Goal: Information Seeking & Learning: Learn about a topic

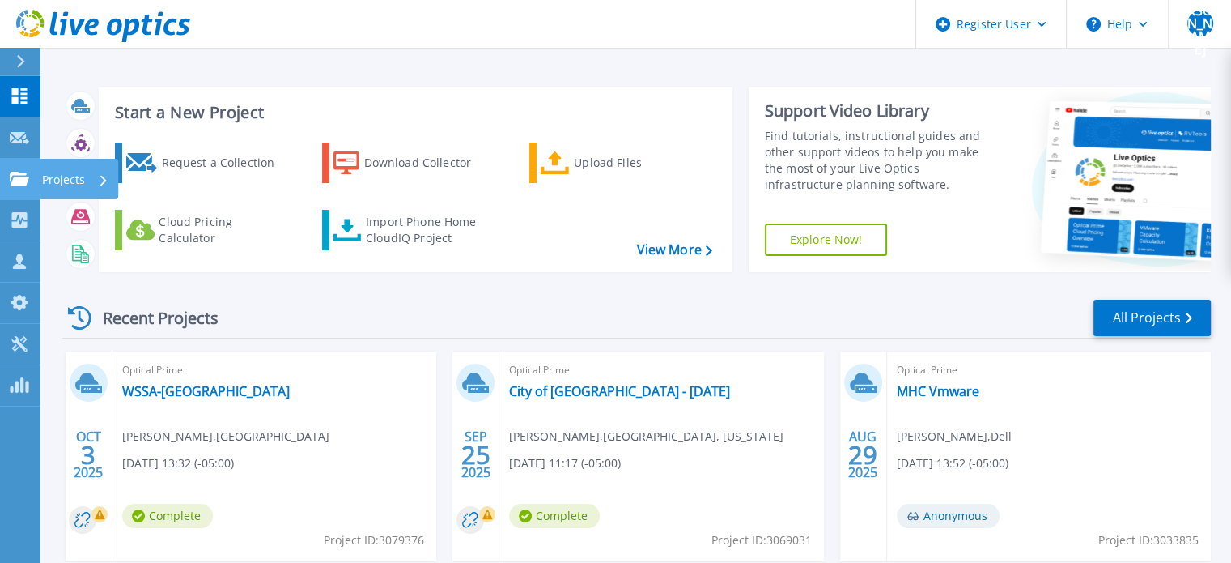
click at [23, 180] on icon at bounding box center [19, 179] width 19 height 14
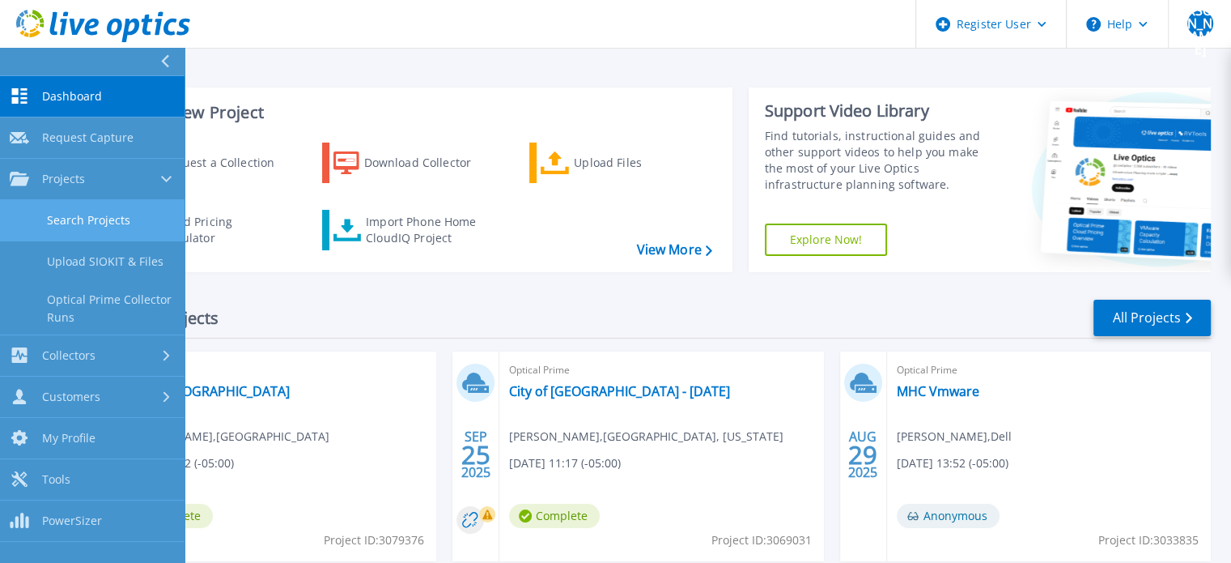
click at [74, 221] on link "Search Projects" at bounding box center [92, 220] width 185 height 41
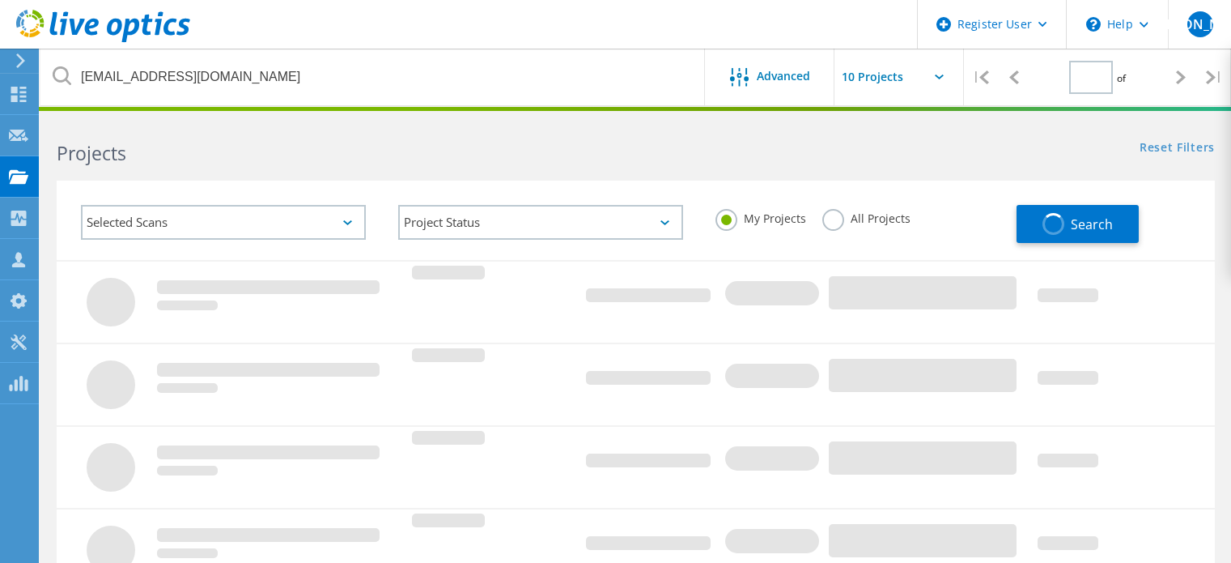
type input "1"
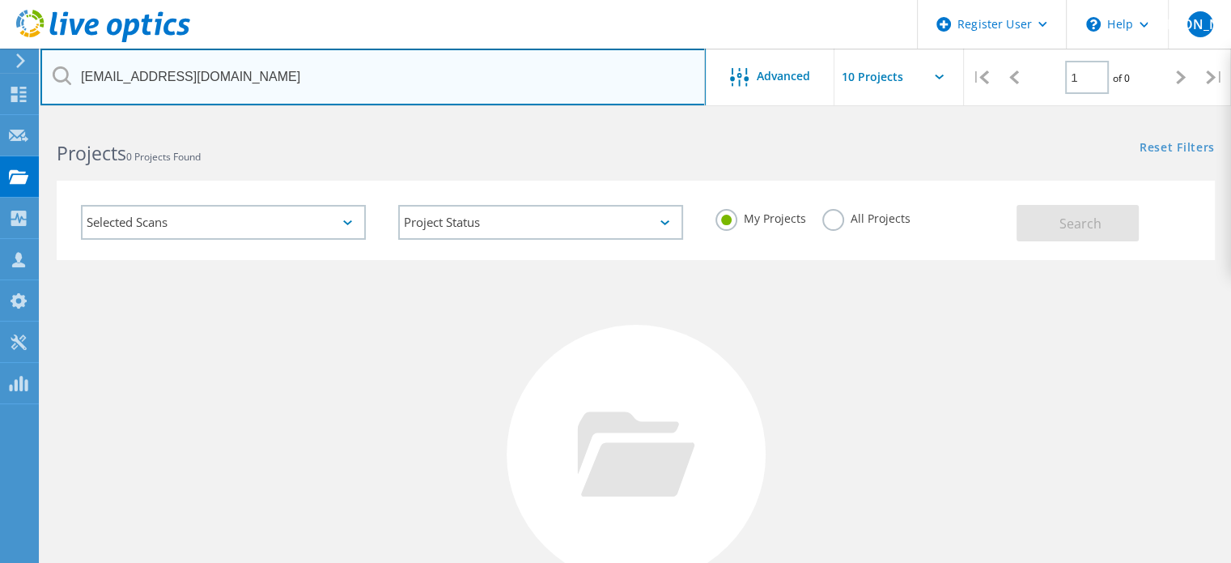
click at [404, 74] on input "djkeele@milwaukee.gov" at bounding box center [372, 77] width 665 height 57
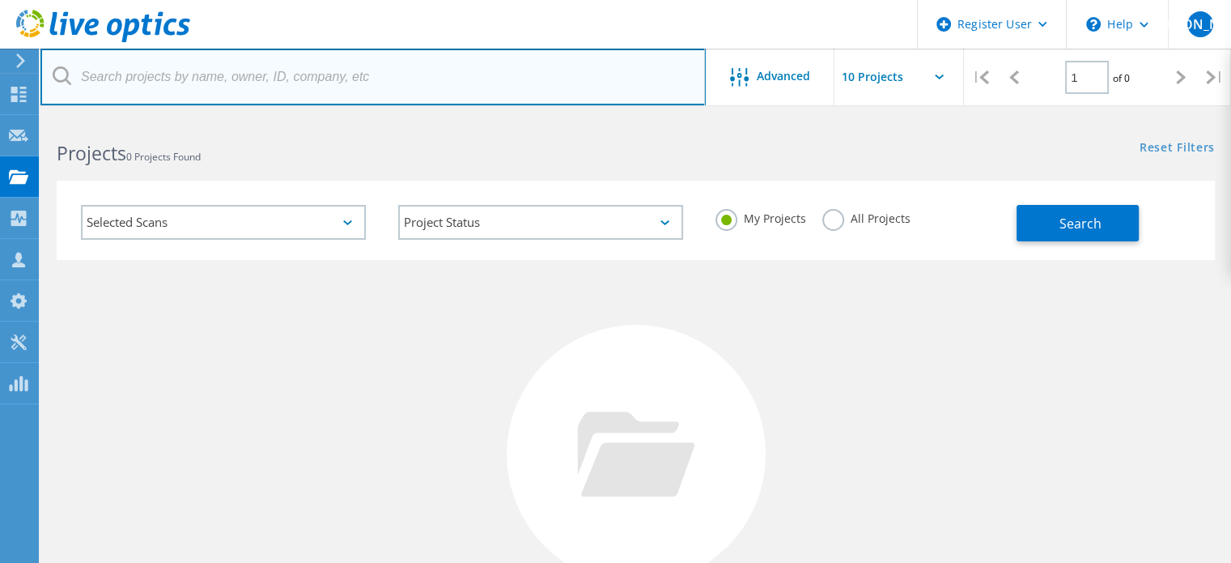
paste input "jeff.ross@jeffersoncountytx.gov"
type input "jeff.ross@jeffersoncountytx.gov"
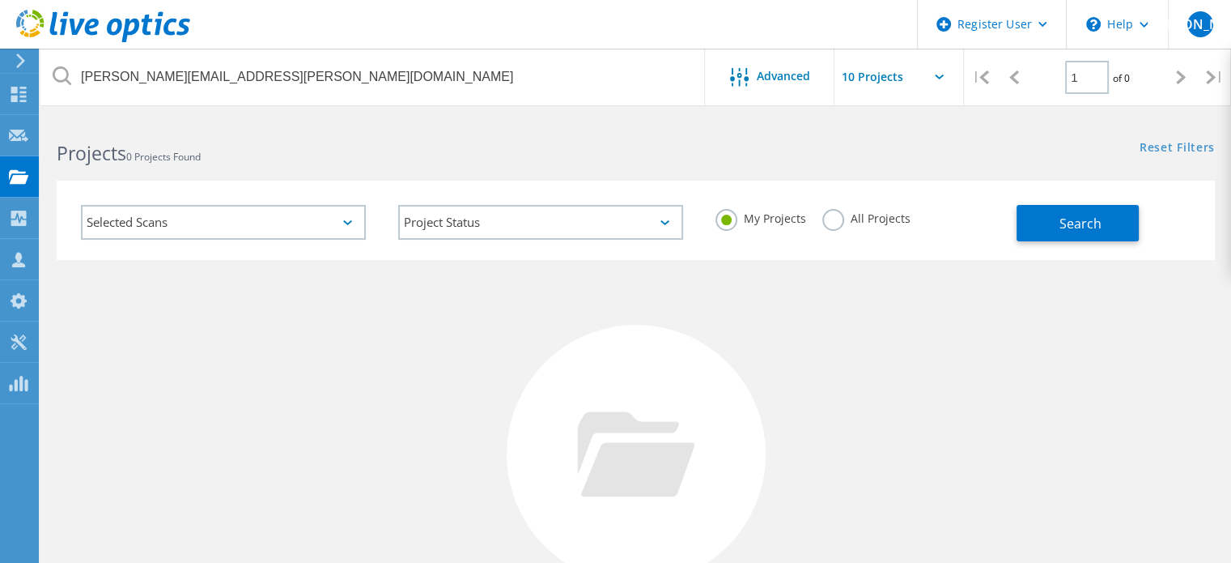
click at [852, 214] on label "All Projects" at bounding box center [866, 216] width 88 height 15
click at [0, 0] on input "All Projects" at bounding box center [0, 0] width 0 height 0
click at [1020, 220] on button "Search" at bounding box center [1078, 223] width 122 height 36
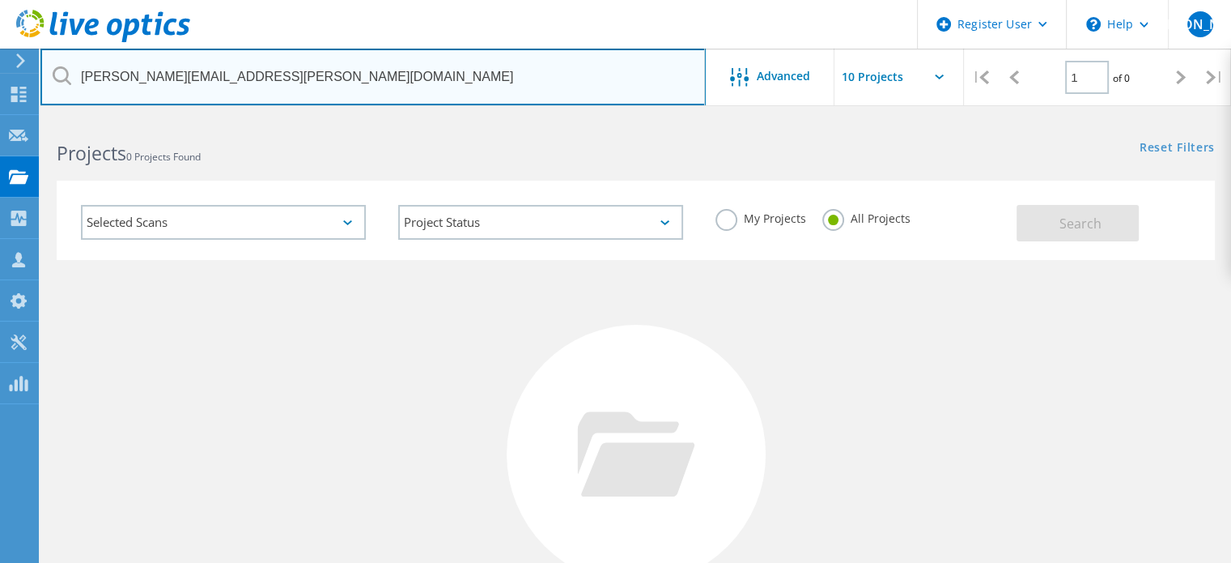
click at [592, 87] on input "jeff.ross@jeffersoncountytx.gov" at bounding box center [372, 77] width 665 height 57
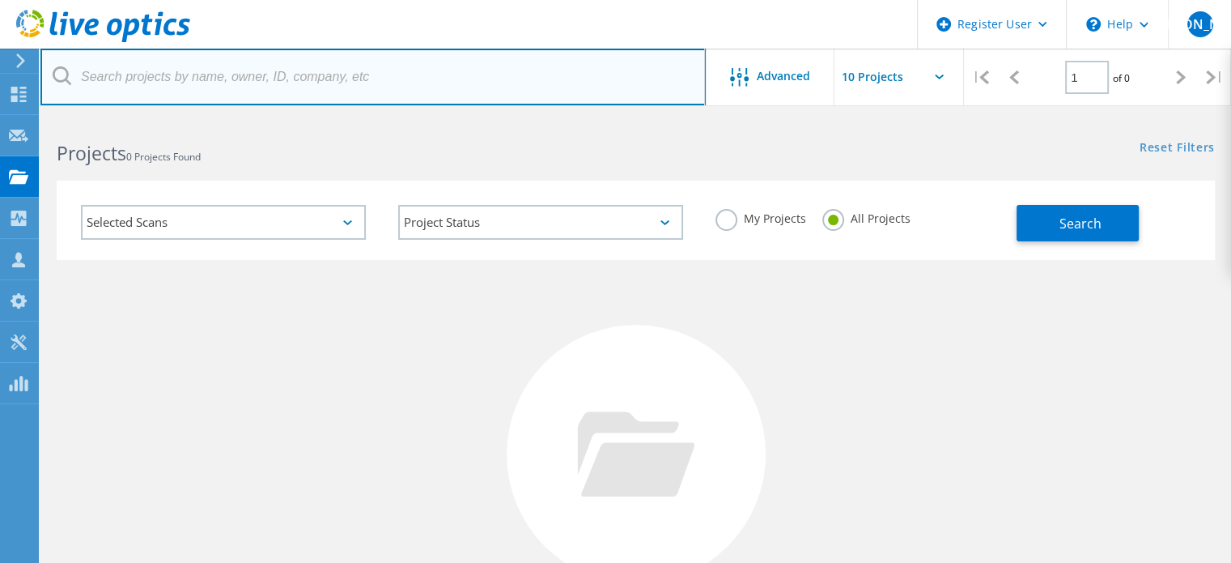
paste input "[PERSON_NAME][EMAIL_ADDRESS][PERSON_NAME][DOMAIN_NAME]"
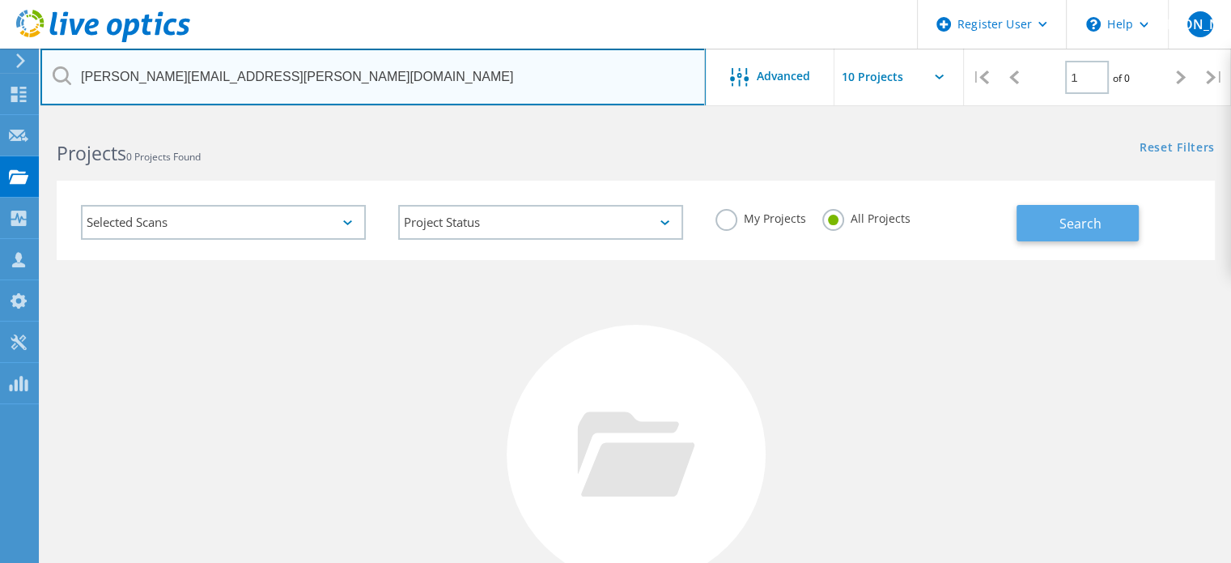
type input "[PERSON_NAME][EMAIL_ADDRESS][PERSON_NAME][DOMAIN_NAME]"
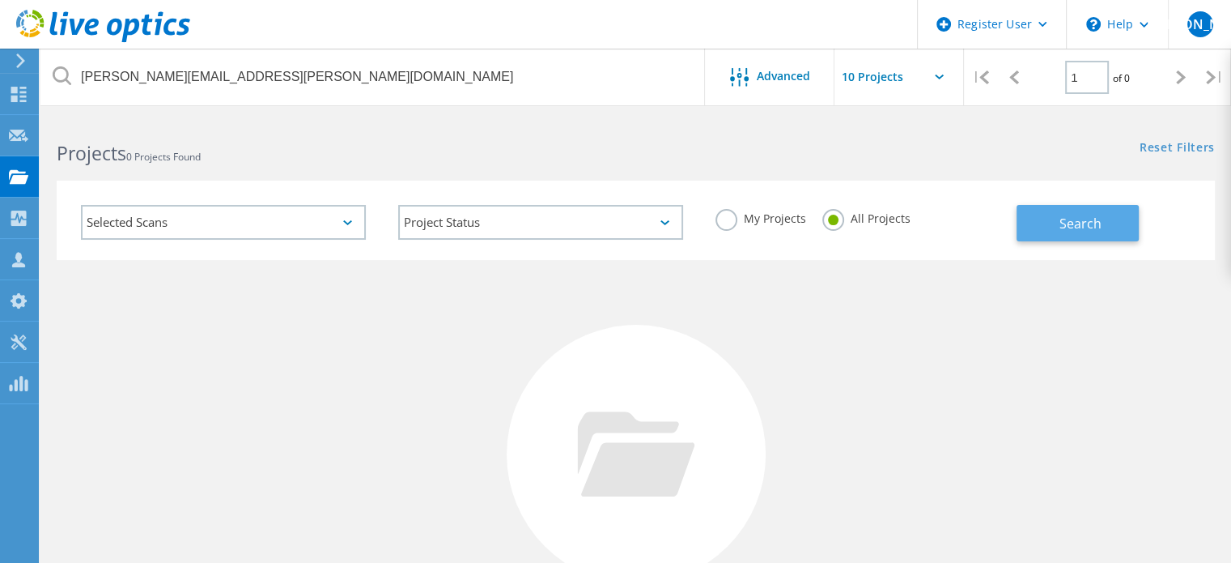
click at [1060, 234] on button "Search" at bounding box center [1078, 223] width 122 height 36
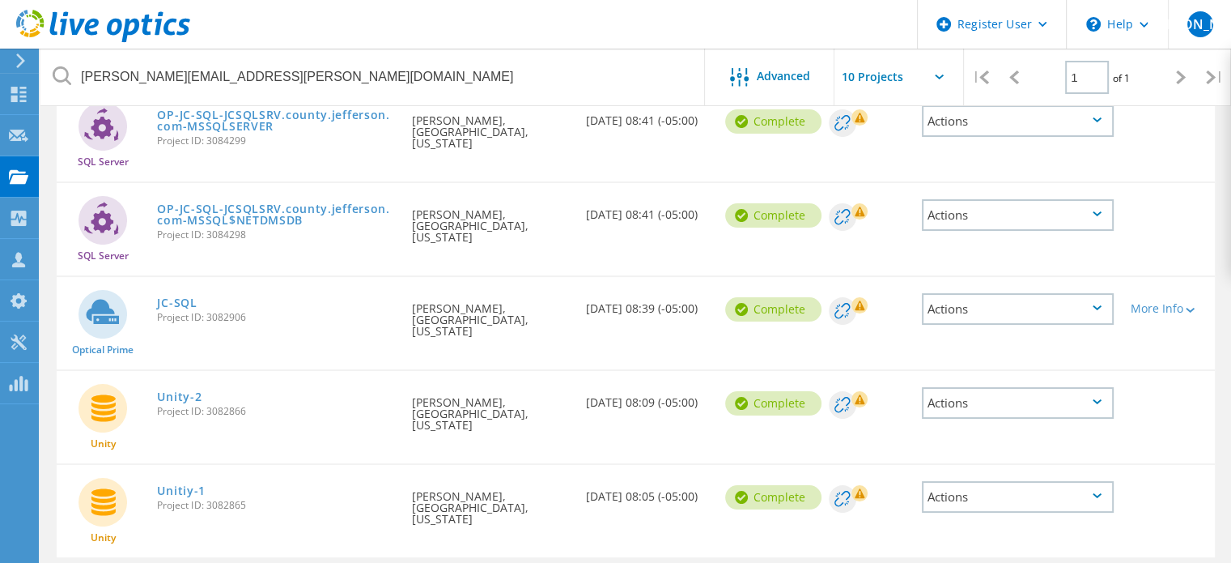
scroll to position [207, 0]
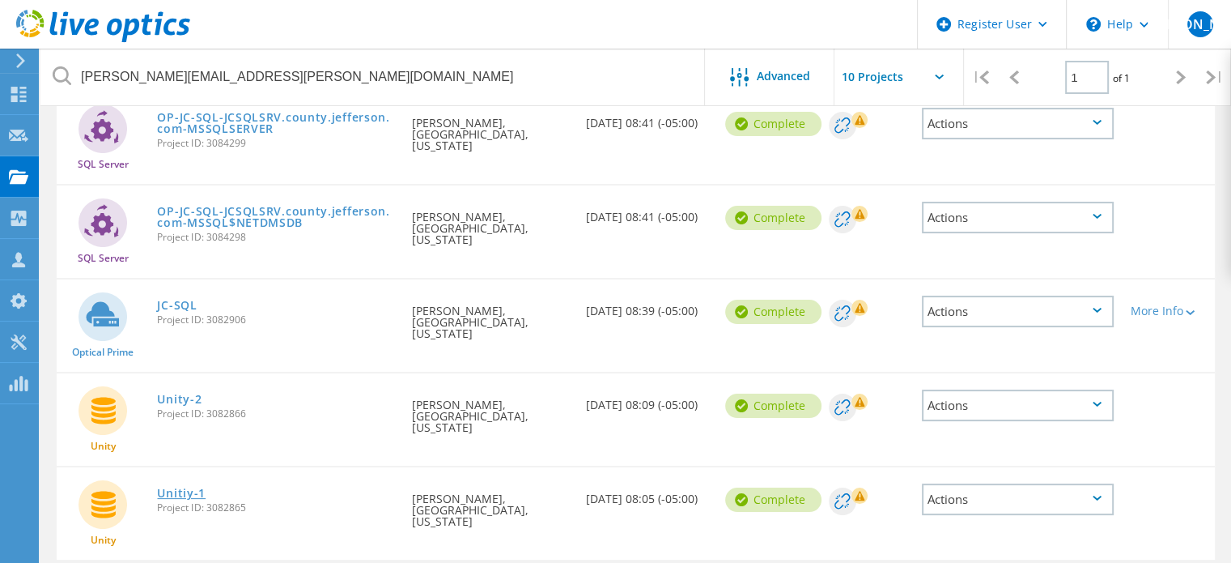
click at [178, 487] on link "Unitiy-1" at bounding box center [181, 492] width 49 height 11
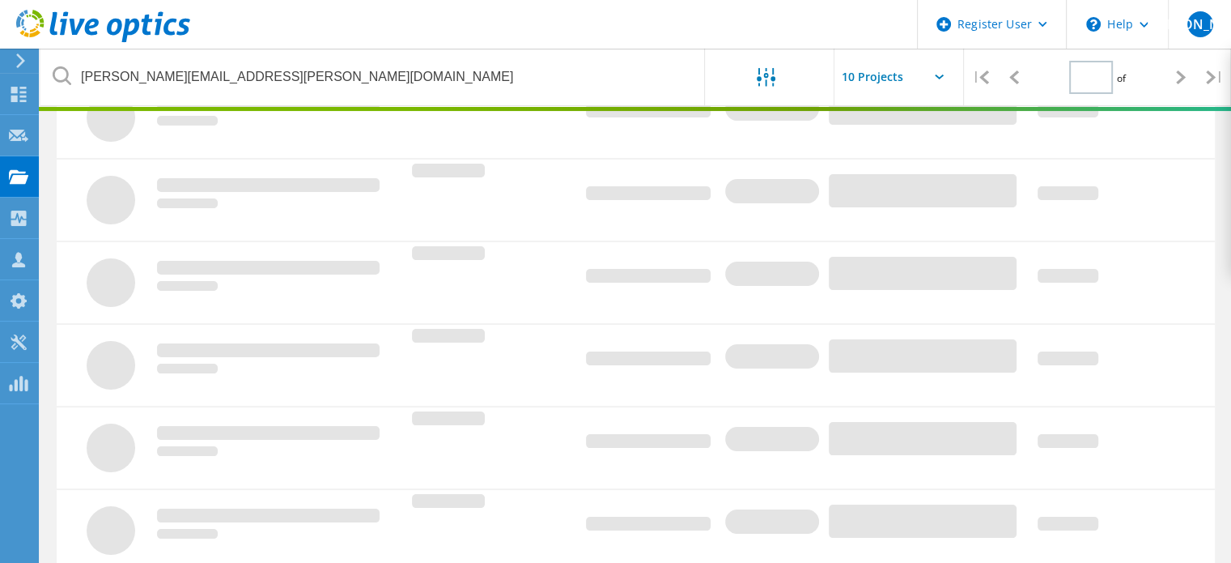
type input "1"
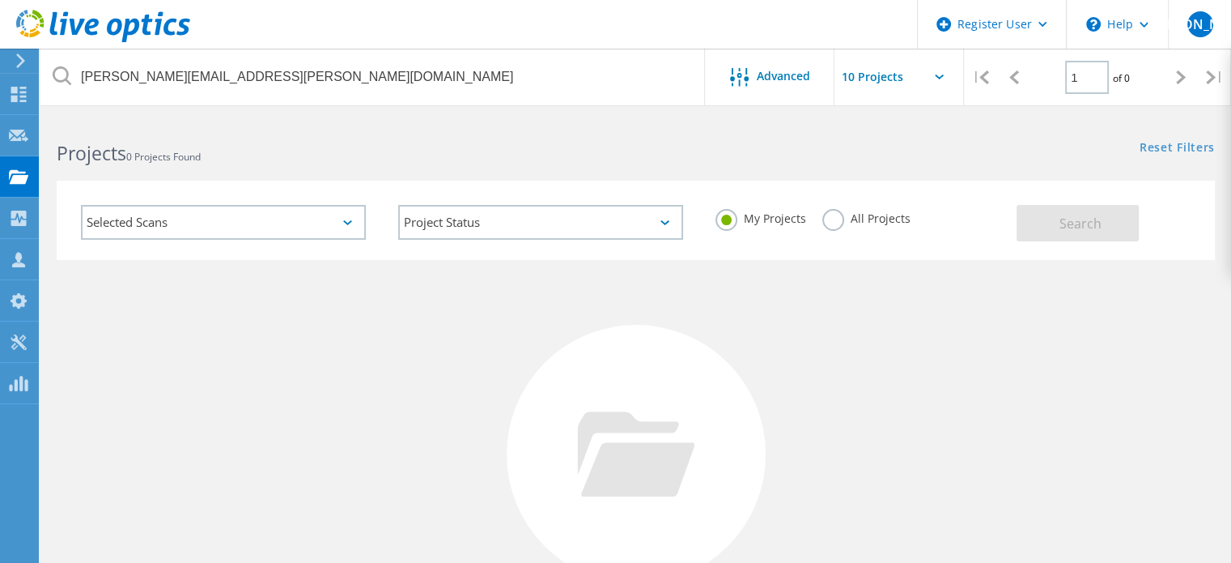
click at [846, 218] on label "All Projects" at bounding box center [866, 216] width 88 height 15
click at [0, 0] on input "All Projects" at bounding box center [0, 0] width 0 height 0
click at [1091, 242] on div "Selected Scans Project Status In Progress Complete Published Anonymous Archived…" at bounding box center [636, 220] width 1158 height 79
click at [1069, 226] on span "Search" at bounding box center [1081, 224] width 42 height 18
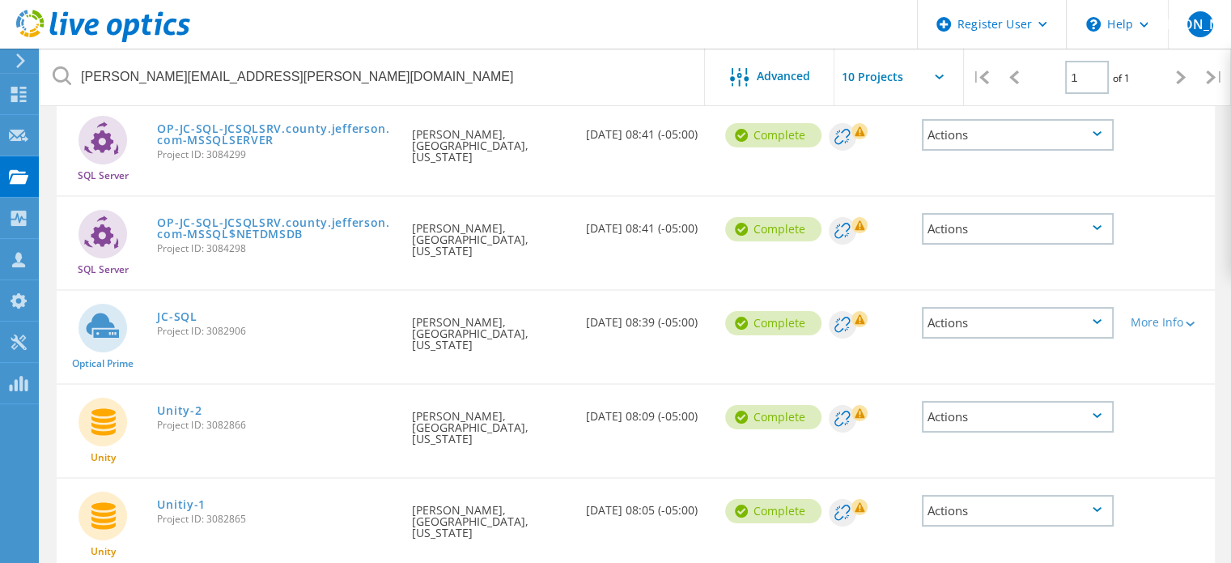
scroll to position [194, 0]
click at [178, 312] on link "JC-SQL" at bounding box center [177, 317] width 40 height 11
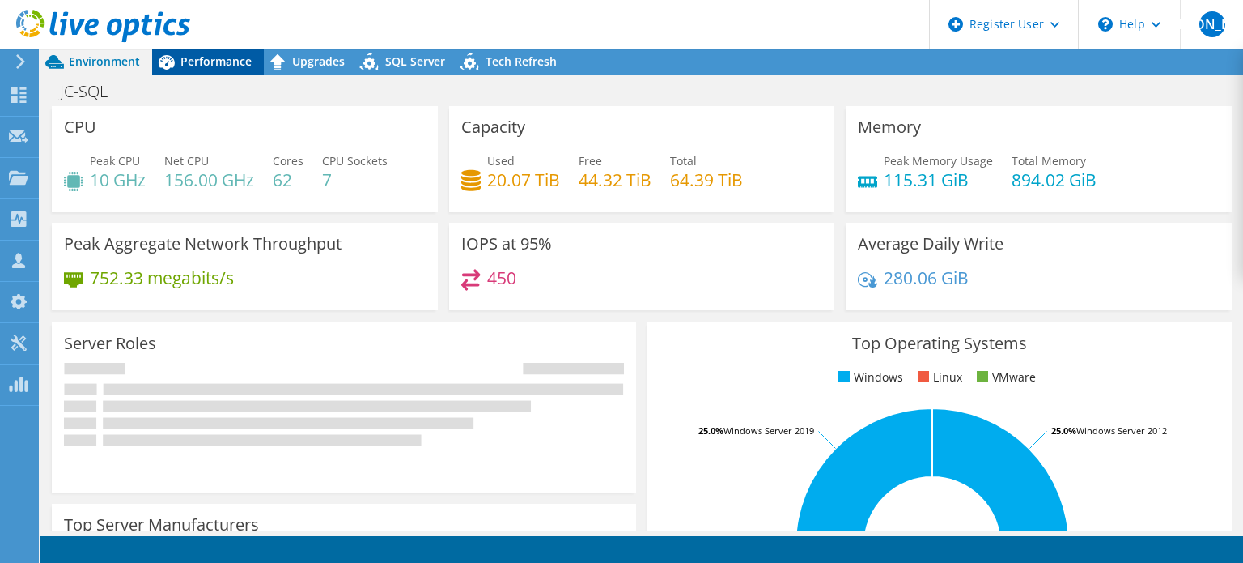
click at [222, 64] on span "Performance" at bounding box center [216, 60] width 71 height 15
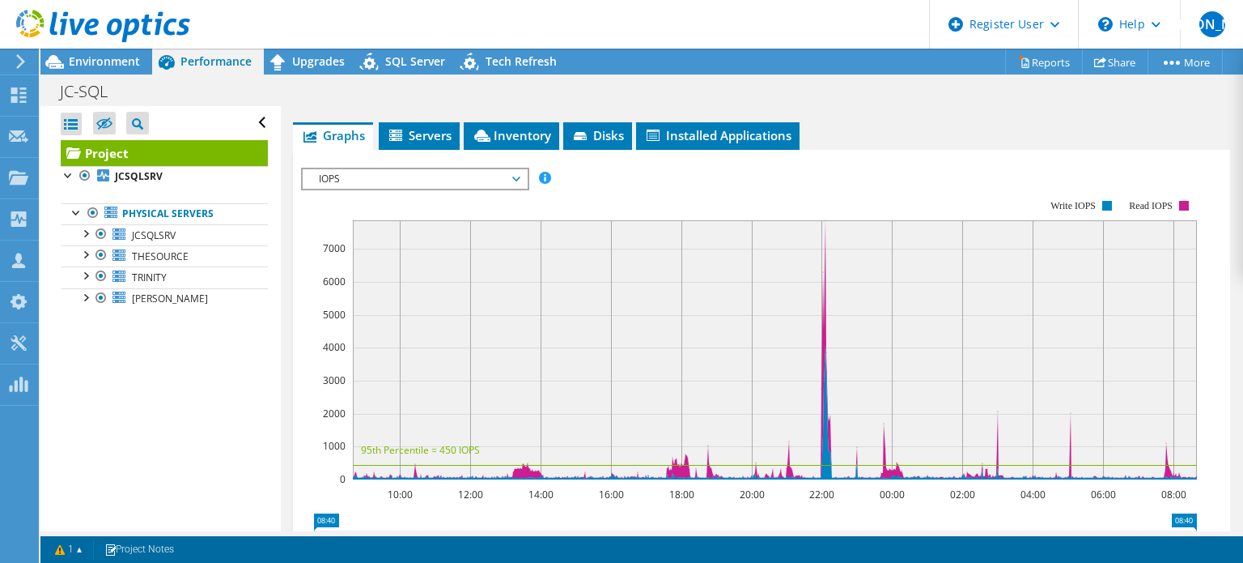
scroll to position [353, 0]
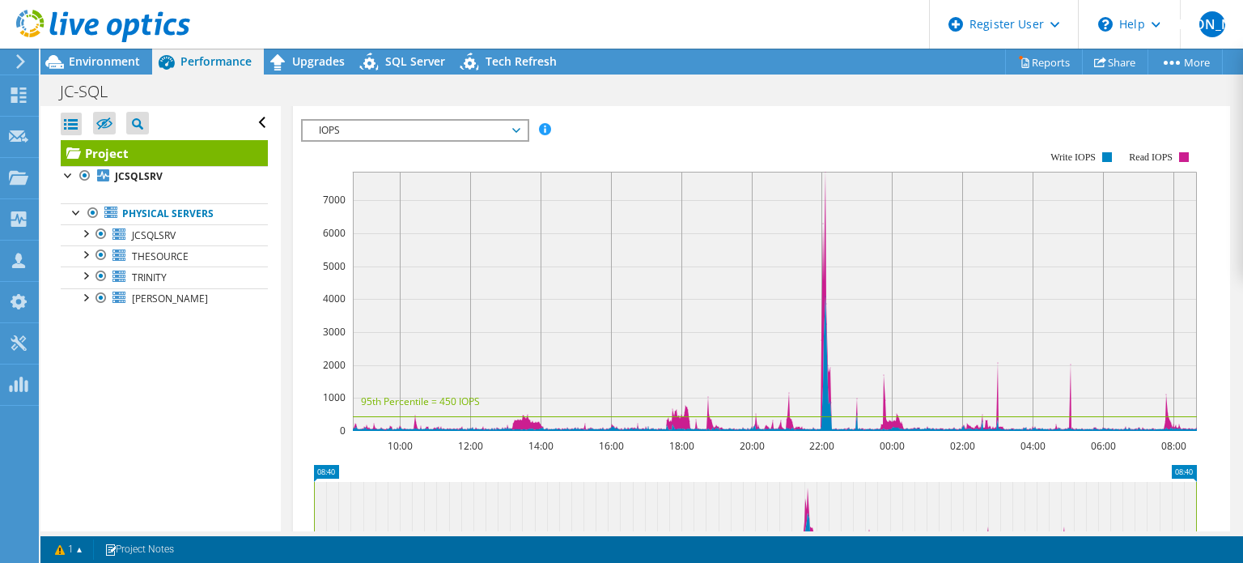
click at [479, 140] on span "IOPS" at bounding box center [415, 130] width 208 height 19
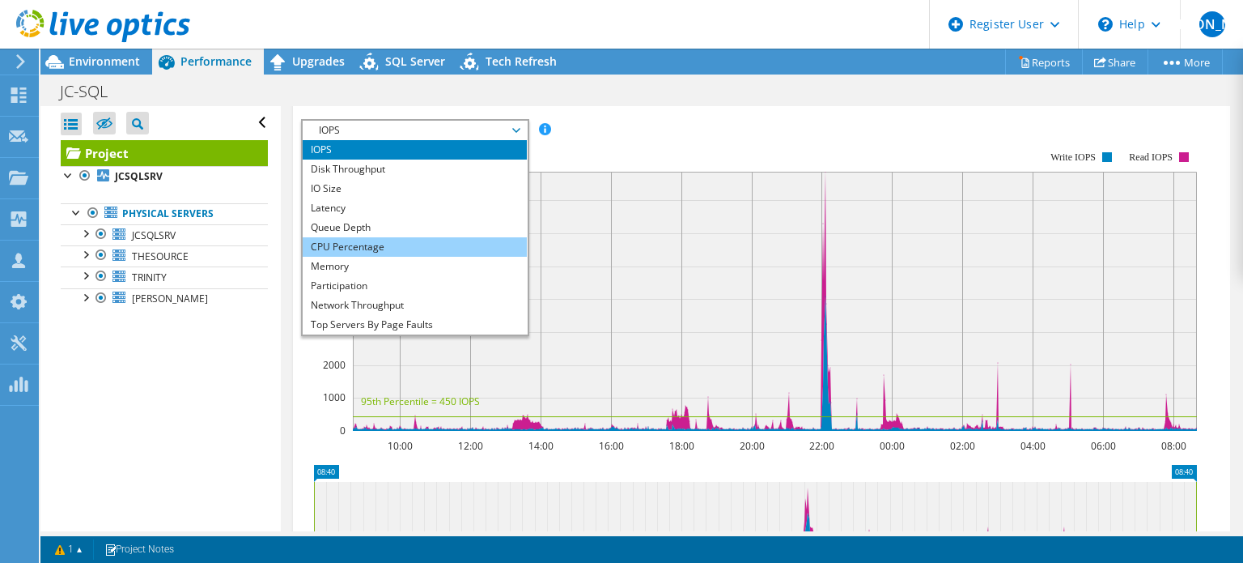
click at [425, 257] on li "CPU Percentage" at bounding box center [415, 246] width 224 height 19
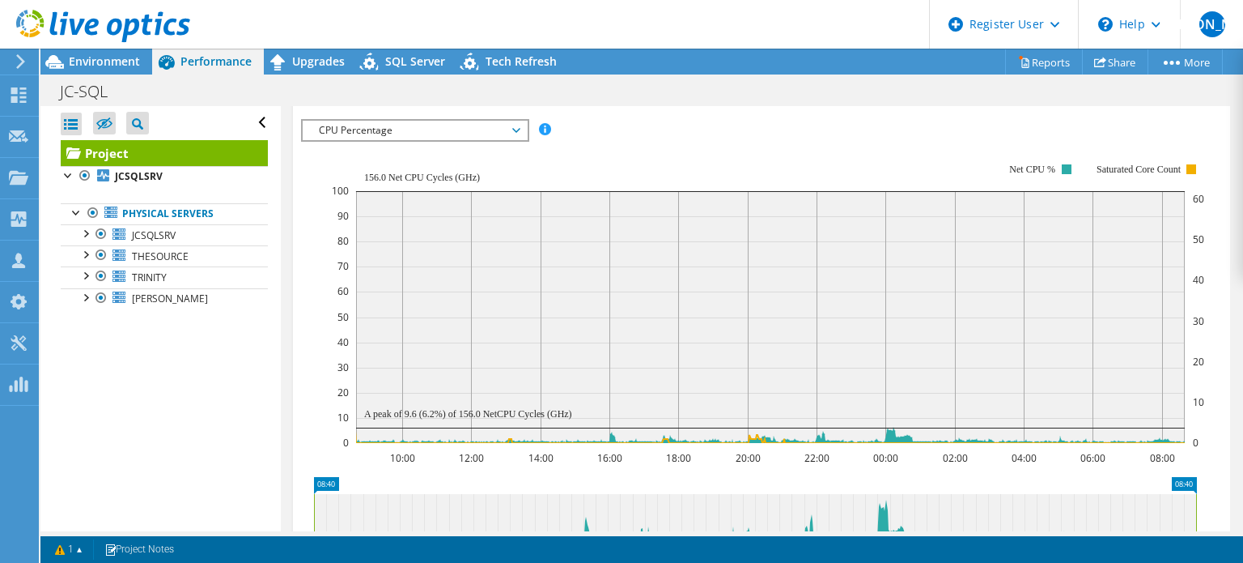
click at [376, 140] on span "CPU Percentage" at bounding box center [415, 130] width 208 height 19
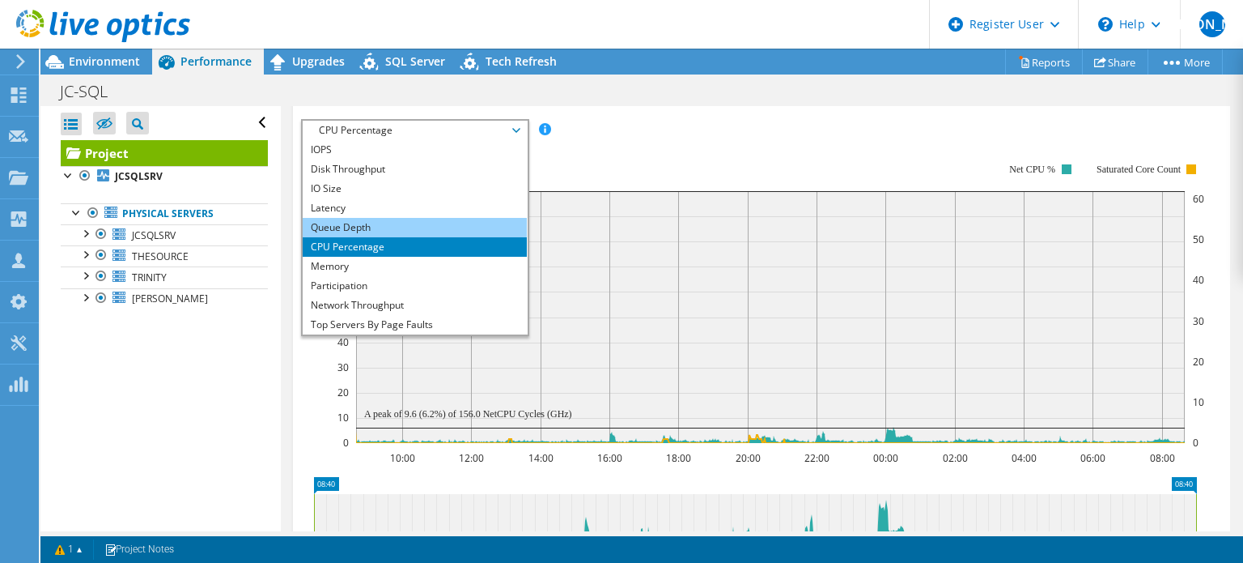
click at [393, 237] on li "Queue Depth" at bounding box center [415, 227] width 224 height 19
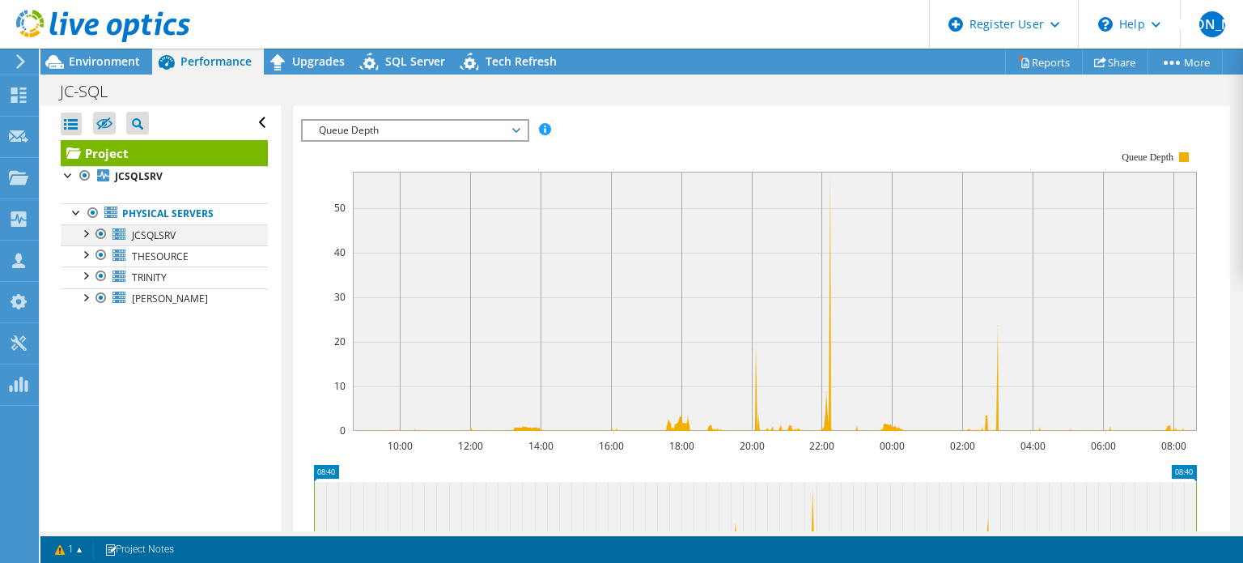
click at [85, 231] on div at bounding box center [85, 232] width 16 height 16
click at [518, 95] on span "Inventory" at bounding box center [511, 87] width 79 height 16
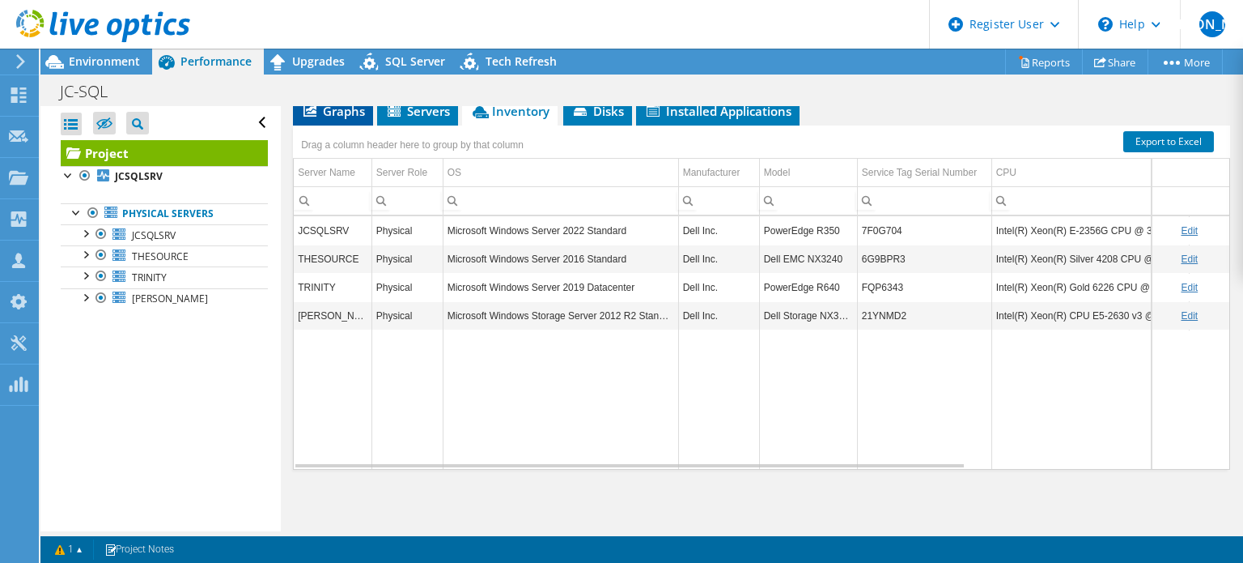
click at [351, 119] on span "Graphs" at bounding box center [333, 111] width 64 height 16
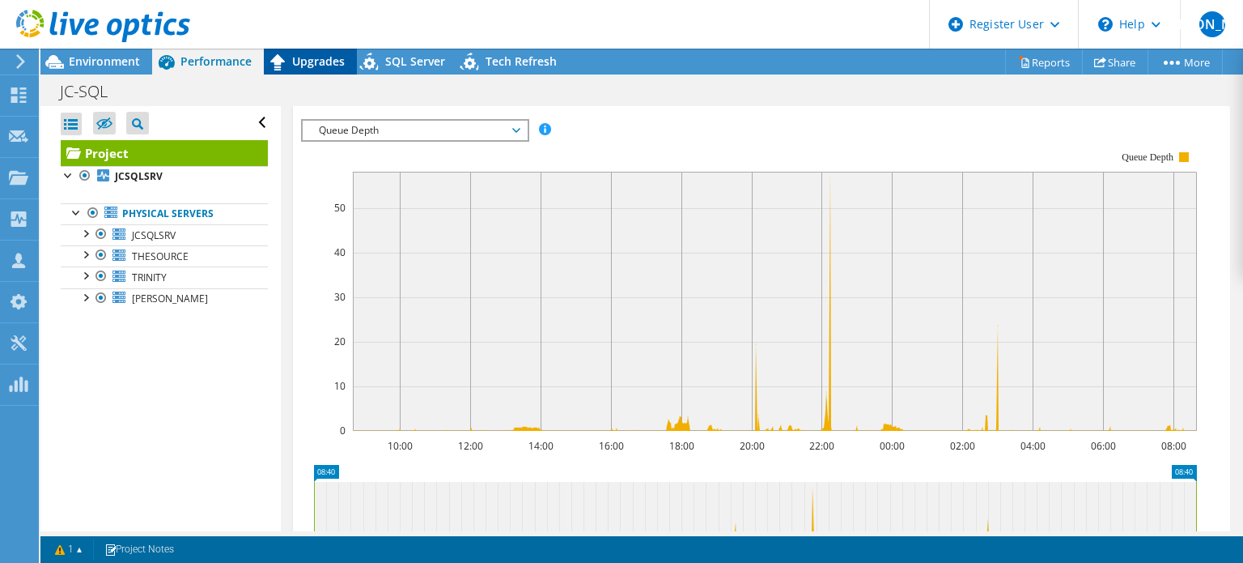
click at [293, 68] on span "Upgrades" at bounding box center [318, 60] width 53 height 15
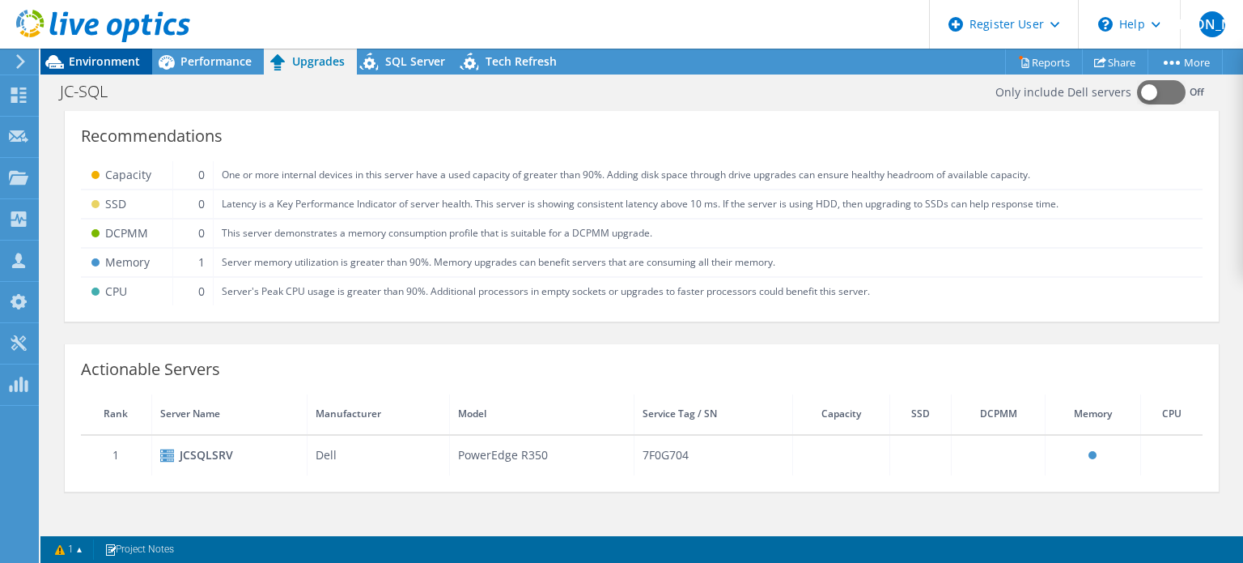
click at [122, 57] on span "Environment" at bounding box center [104, 60] width 71 height 15
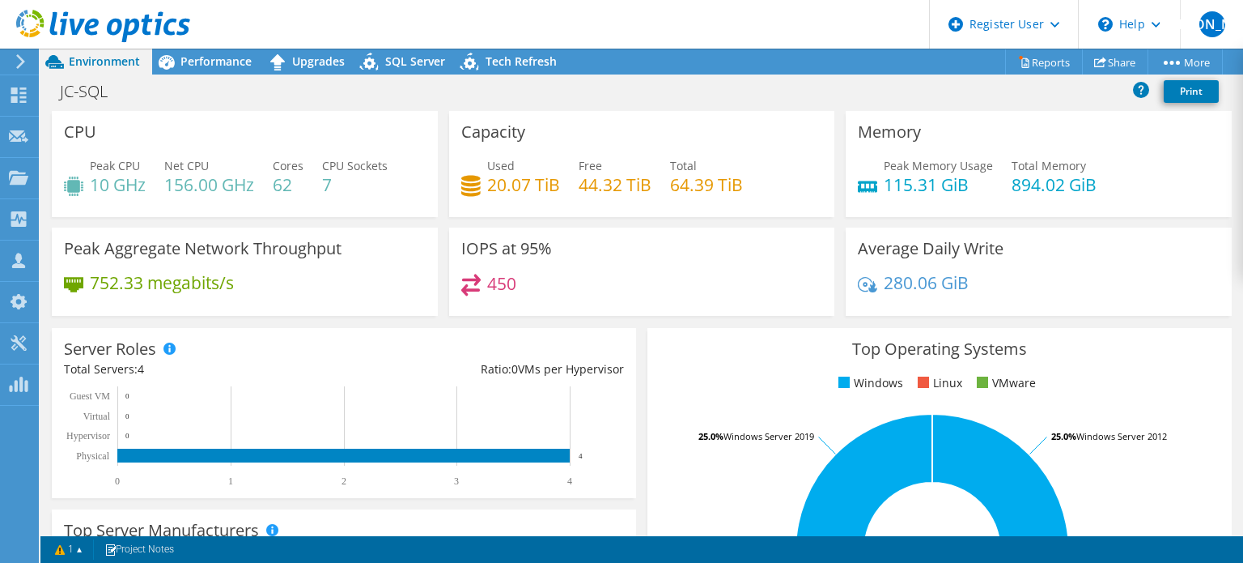
scroll to position [152, 0]
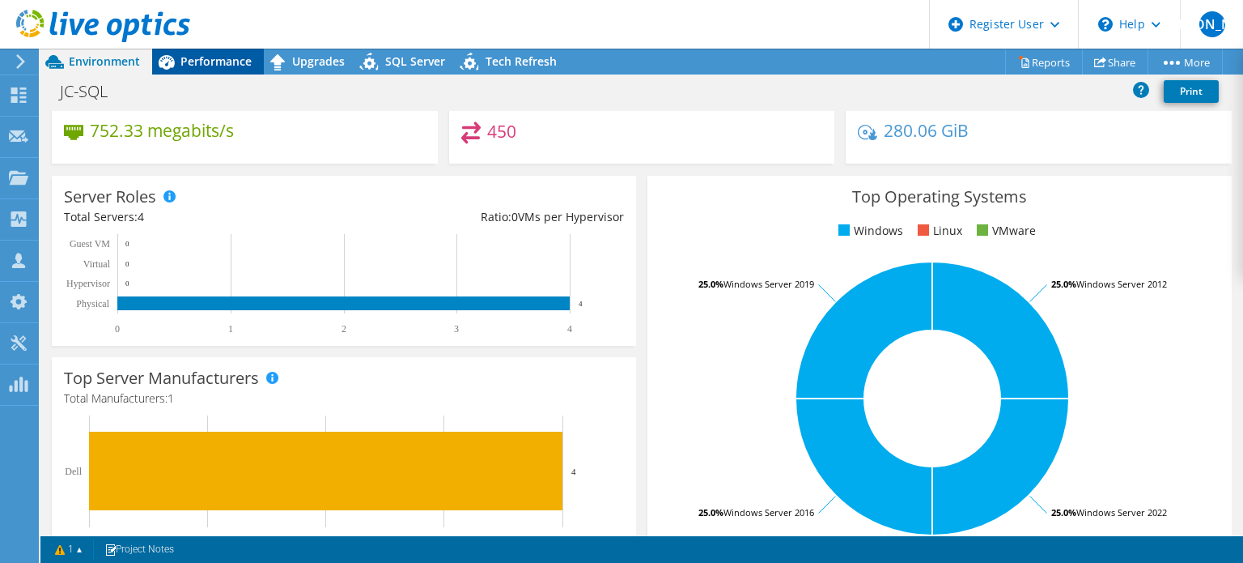
click at [232, 61] on span "Performance" at bounding box center [216, 60] width 71 height 15
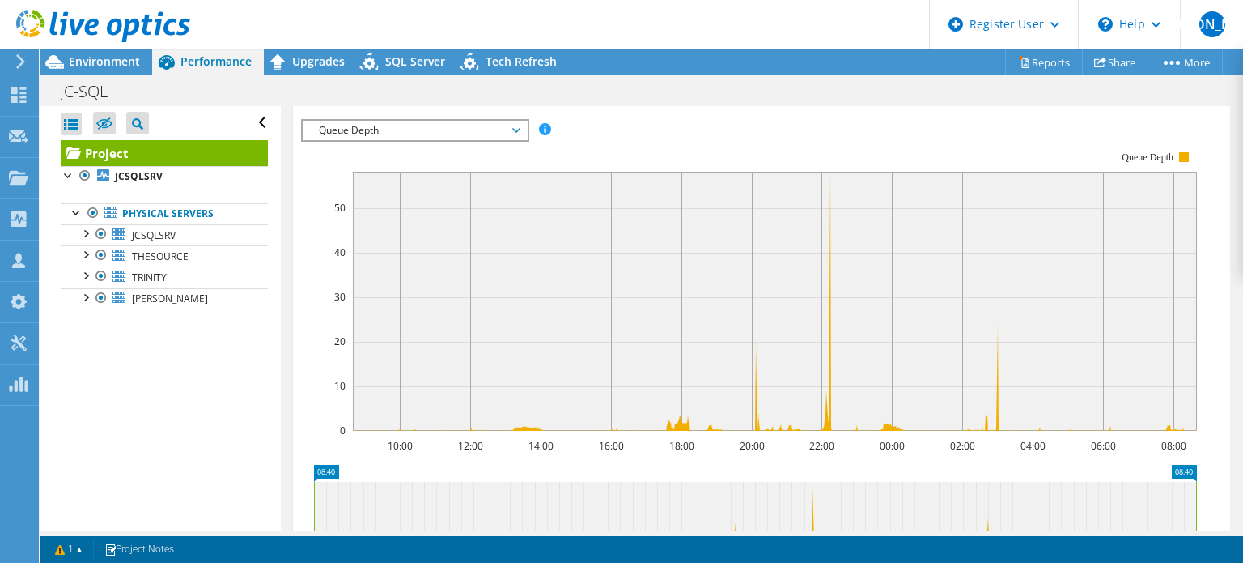
scroll to position [0, 0]
click at [500, 95] on span "Inventory" at bounding box center [511, 87] width 79 height 16
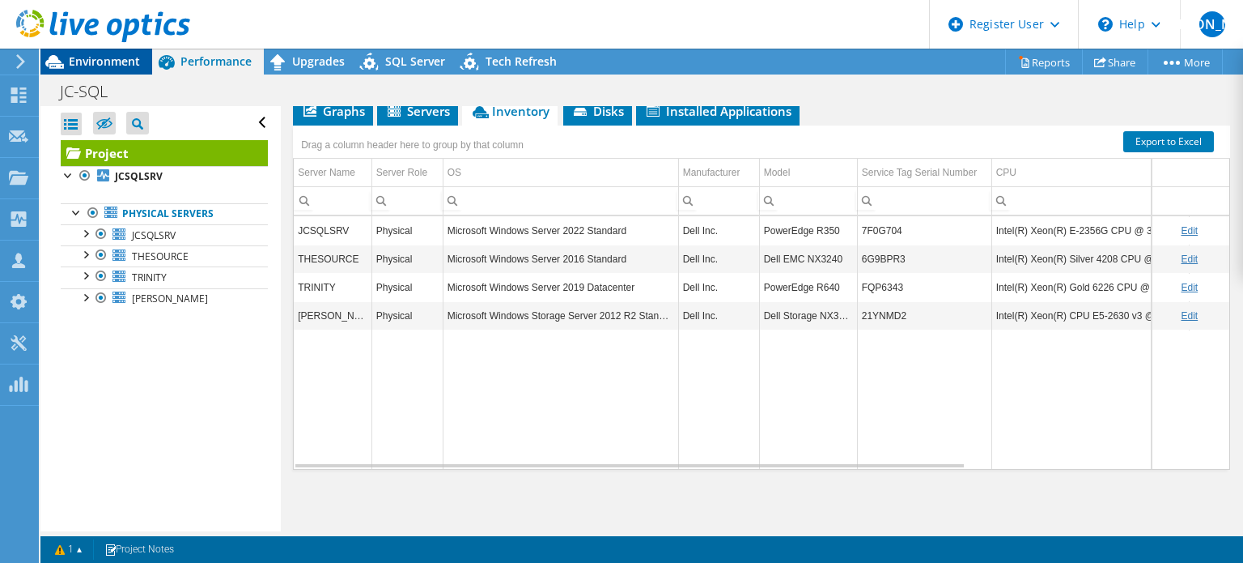
click at [117, 64] on span "Environment" at bounding box center [104, 60] width 71 height 15
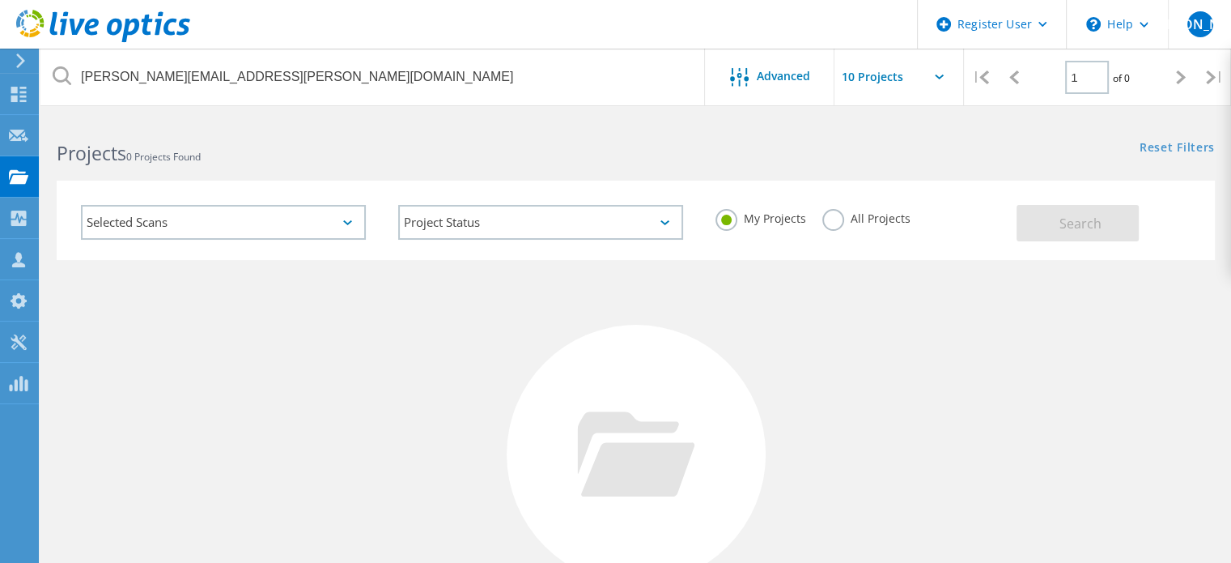
click at [861, 217] on label "All Projects" at bounding box center [866, 216] width 88 height 15
click at [0, 0] on input "All Projects" at bounding box center [0, 0] width 0 height 0
click at [1056, 230] on button "Search" at bounding box center [1078, 223] width 122 height 36
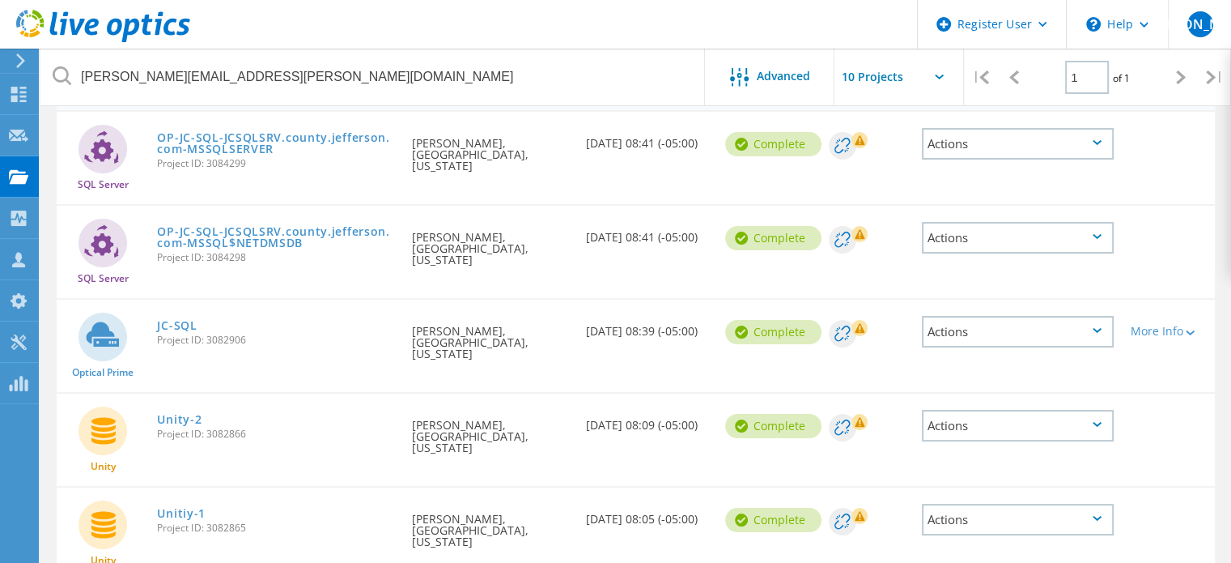
scroll to position [186, 0]
click at [175, 321] on link "JC-SQL" at bounding box center [177, 326] width 40 height 11
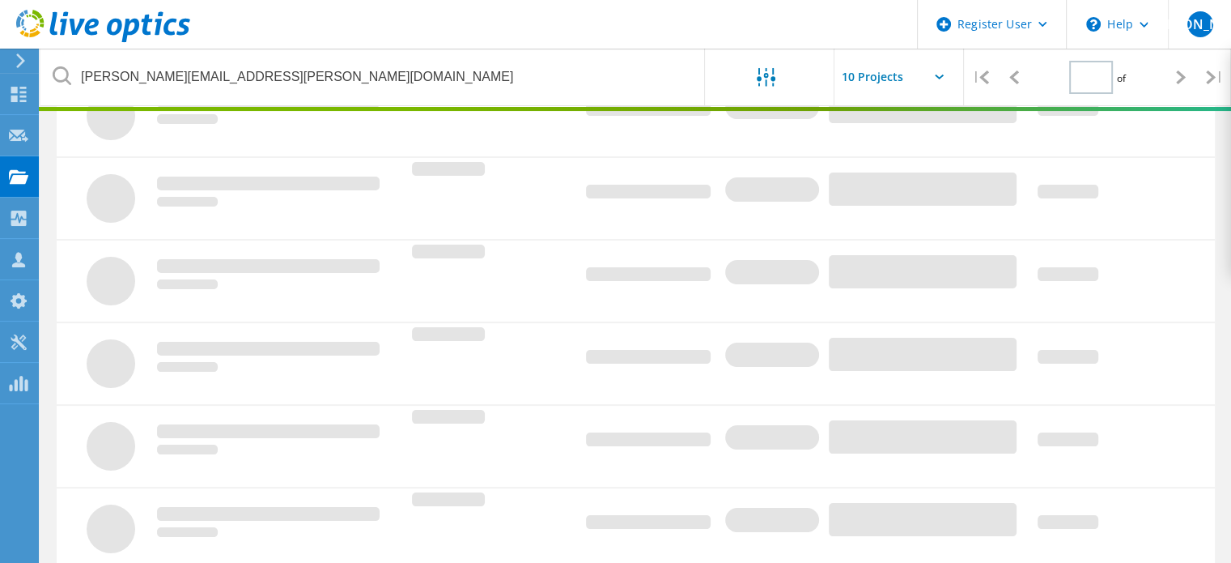
type input "1"
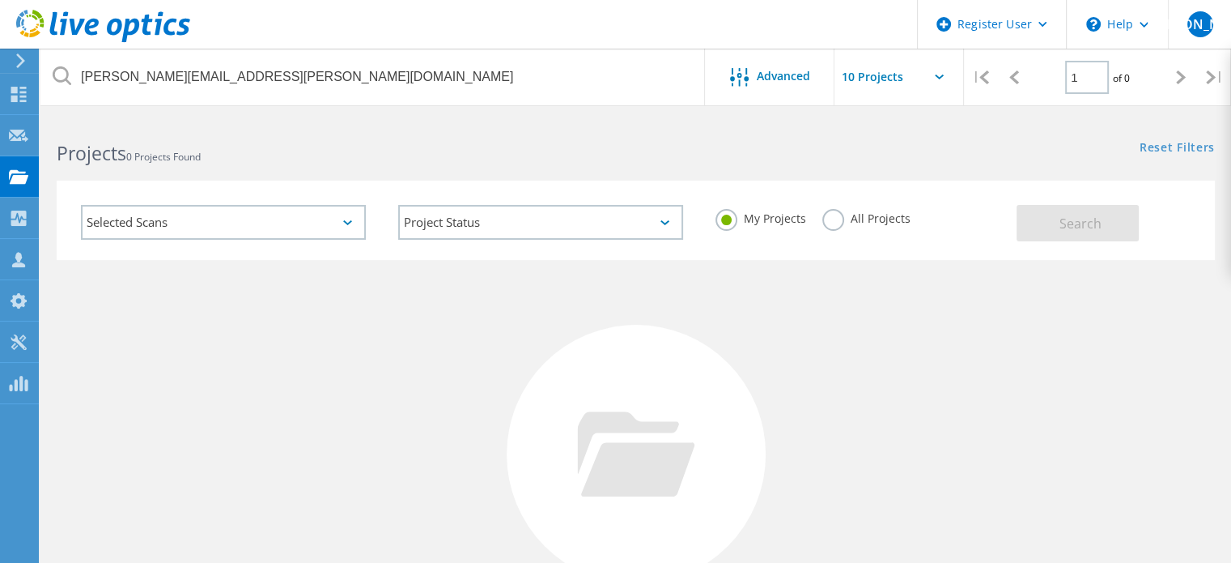
click at [859, 228] on div "All Projects" at bounding box center [866, 220] width 88 height 23
click at [848, 217] on label "All Projects" at bounding box center [866, 216] width 88 height 15
click at [0, 0] on input "All Projects" at bounding box center [0, 0] width 0 height 0
click at [1056, 225] on button "Search" at bounding box center [1078, 223] width 122 height 36
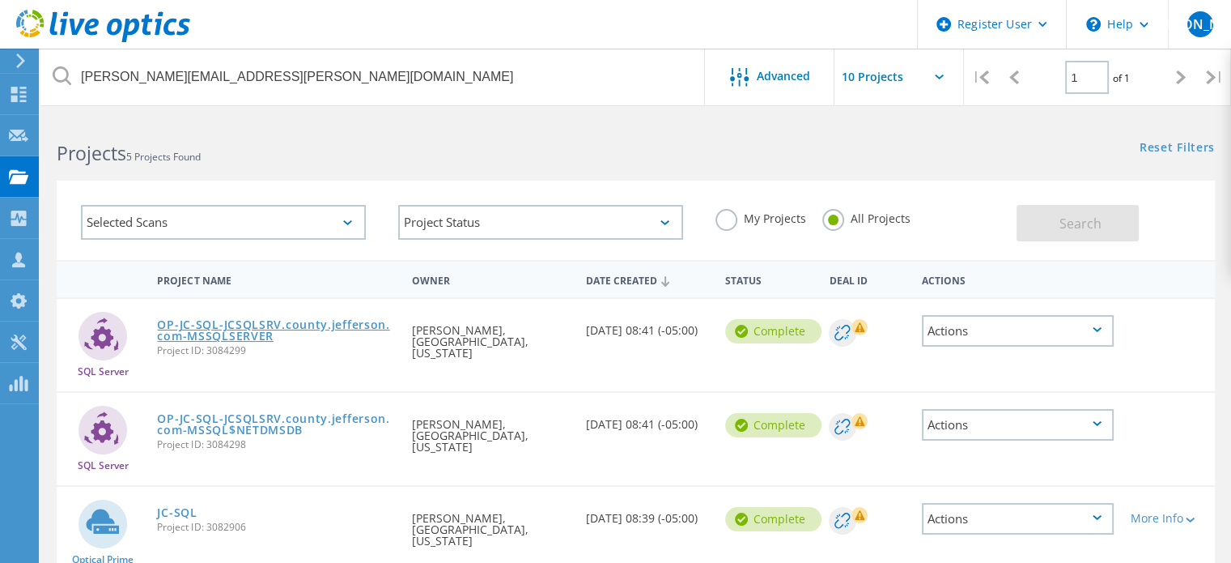
click at [330, 324] on link "OP-JC-SQL-JCSQLSRV.county.jefferson.com-MSSQLSERVER" at bounding box center [276, 330] width 239 height 23
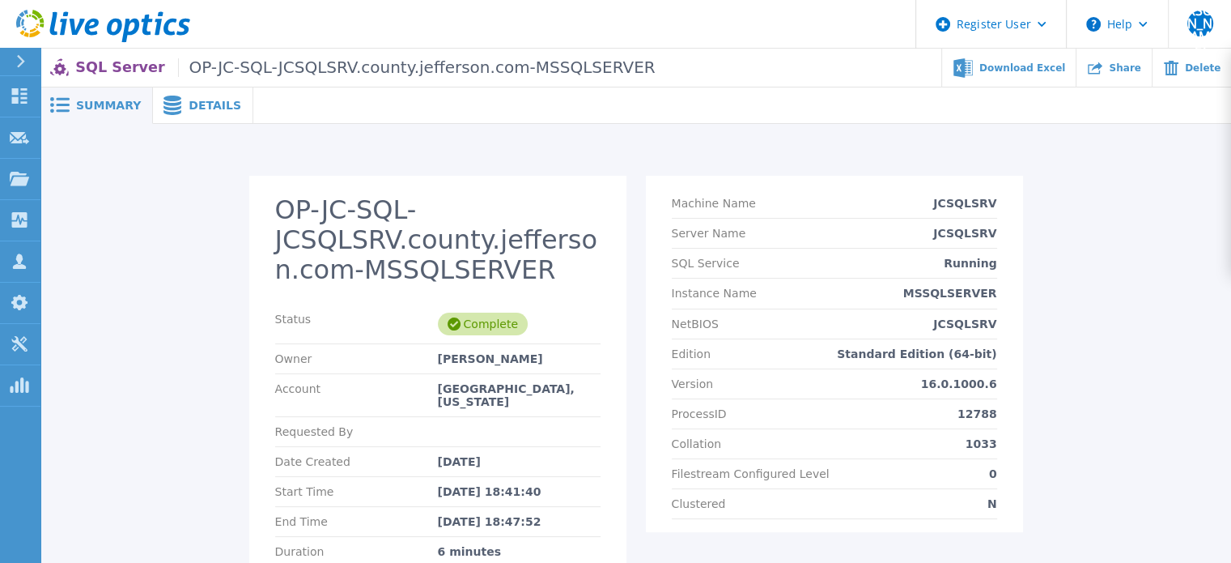
click at [198, 104] on span "Details" at bounding box center [215, 105] width 53 height 11
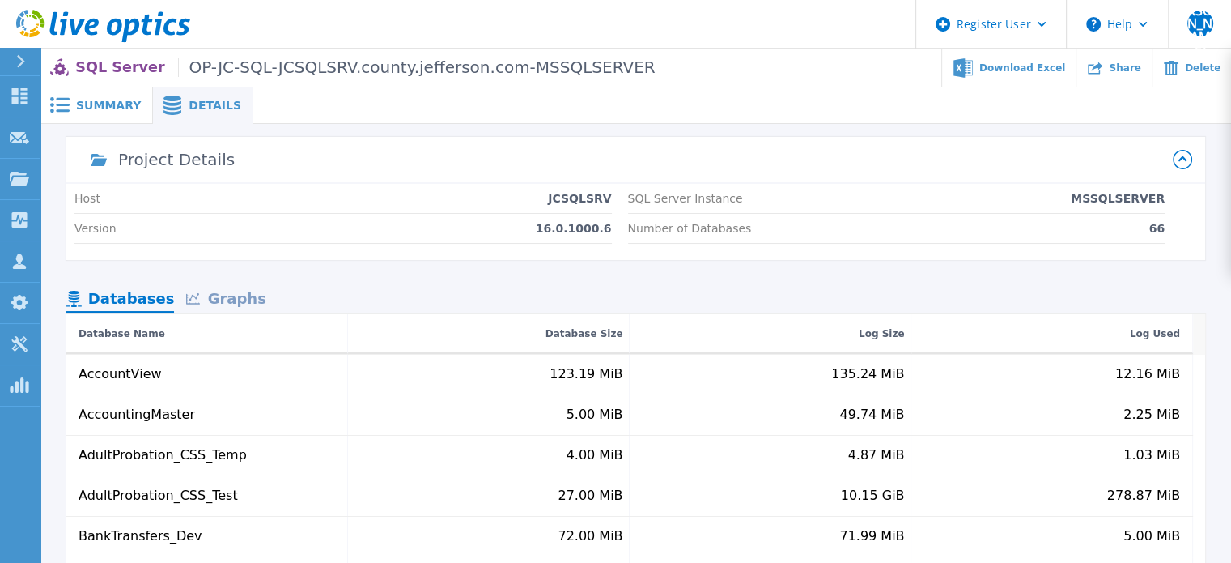
click at [113, 102] on span "Summary" at bounding box center [108, 105] width 65 height 11
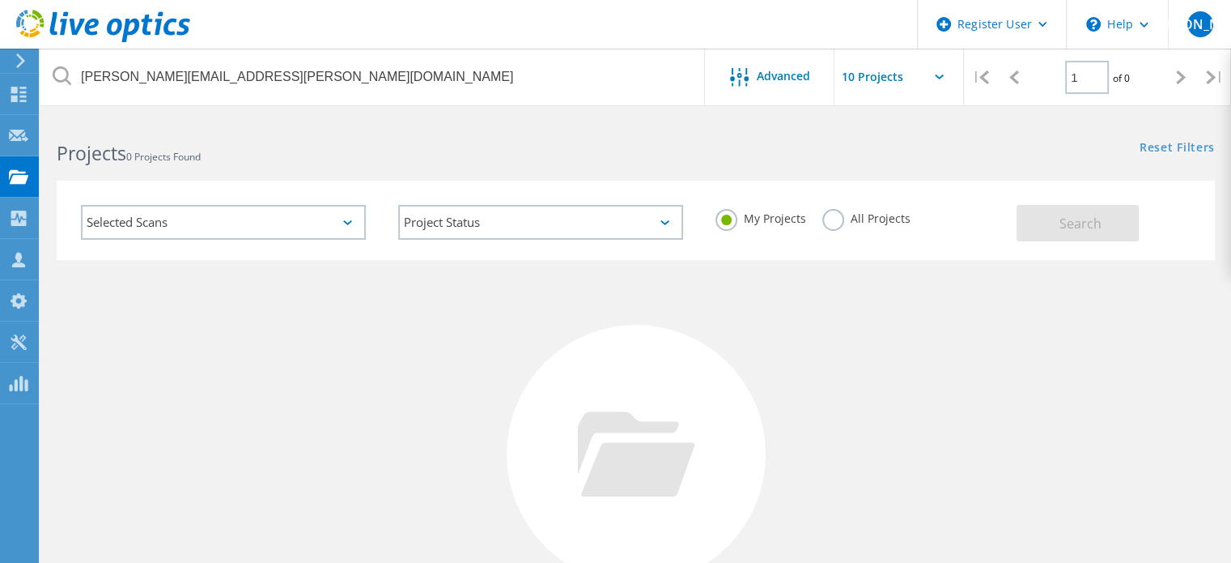
click at [842, 218] on label "All Projects" at bounding box center [866, 216] width 88 height 15
click at [0, 0] on input "All Projects" at bounding box center [0, 0] width 0 height 0
click at [1104, 219] on button "Search" at bounding box center [1078, 223] width 122 height 36
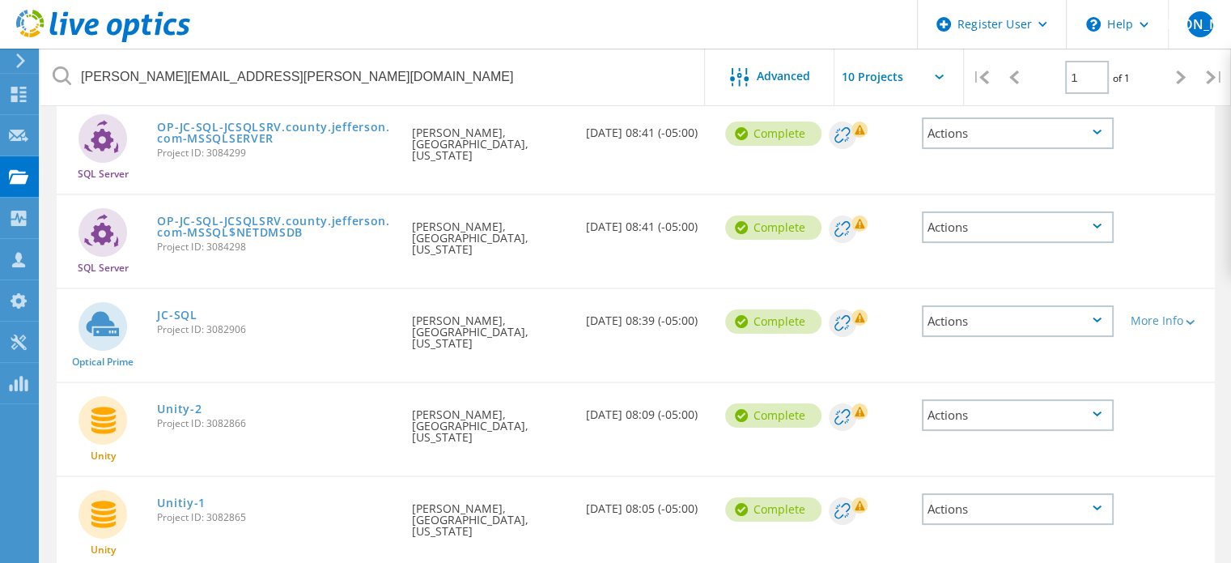
scroll to position [198, 0]
click at [1184, 316] on div at bounding box center [1189, 321] width 12 height 10
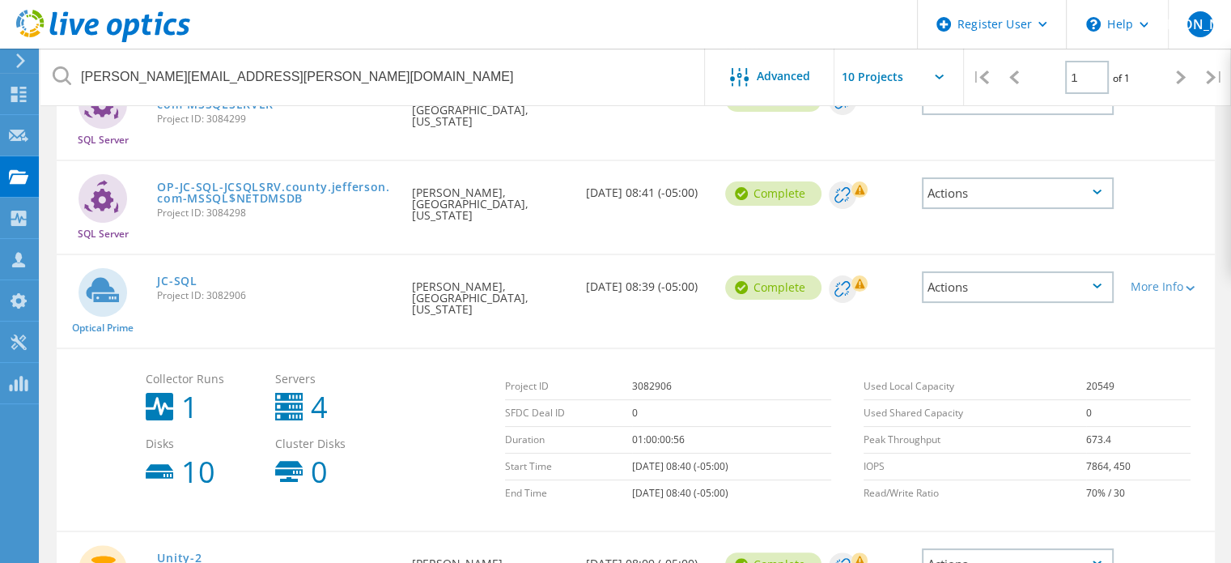
scroll to position [231, 0]
click at [1179, 282] on div "More Info" at bounding box center [1168, 287] width 76 height 11
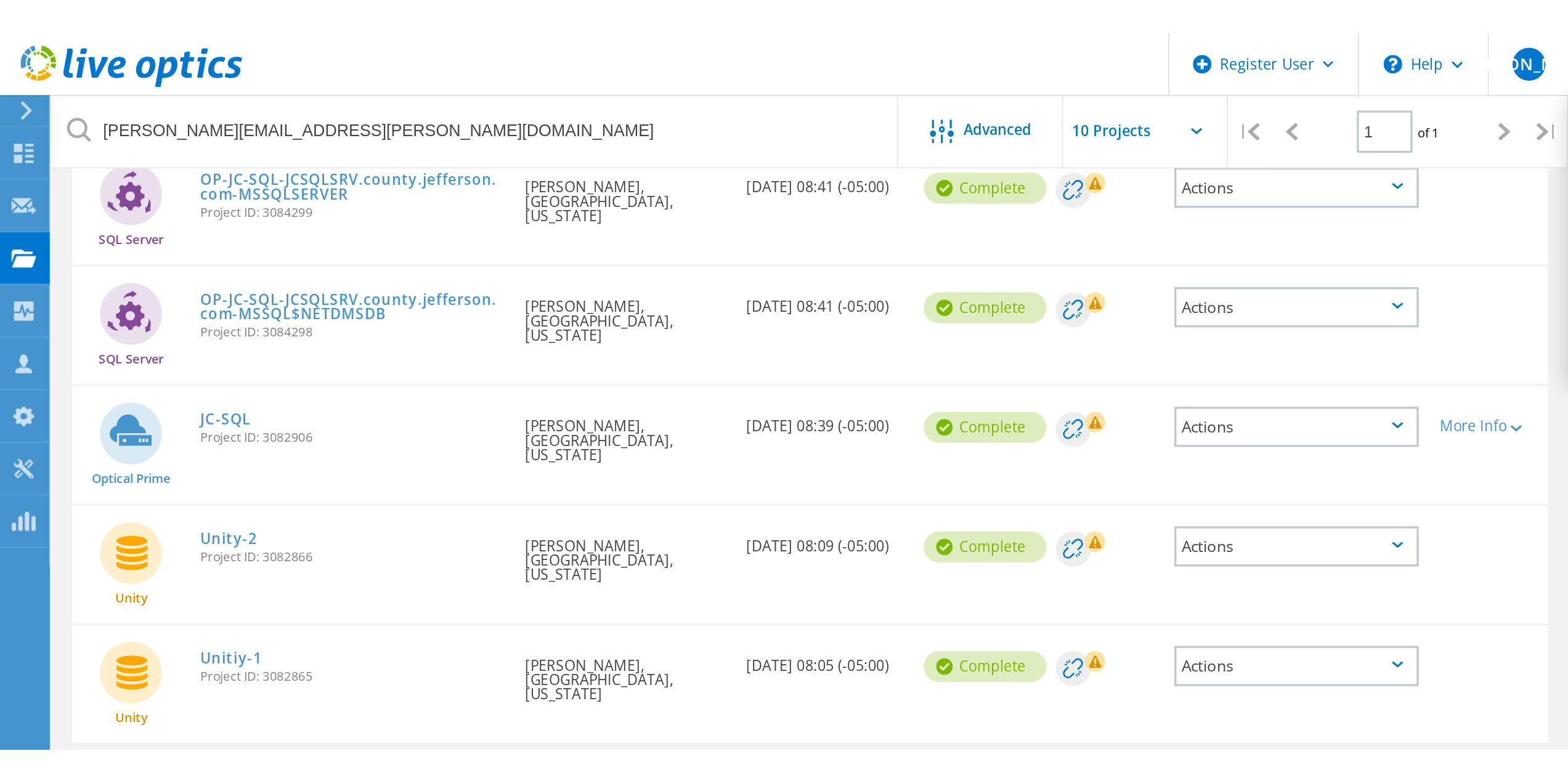
scroll to position [0, 0]
